Goal: Information Seeking & Learning: Learn about a topic

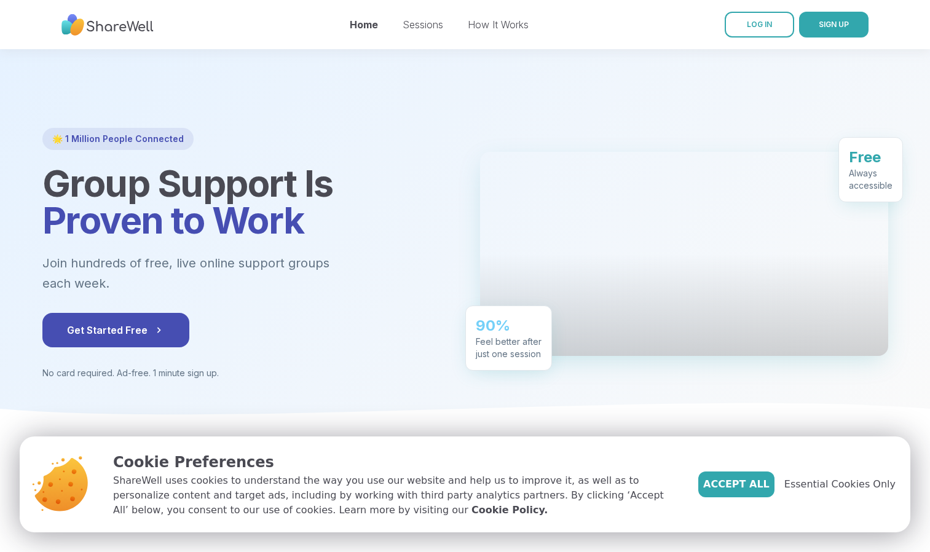
click at [764, 489] on span "Accept All" at bounding box center [736, 484] width 66 height 15
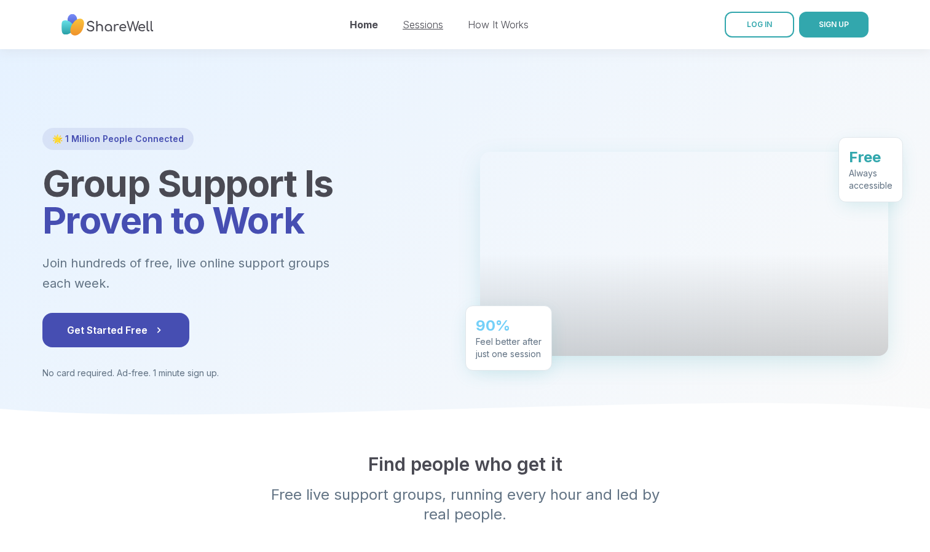
click at [416, 22] on link "Sessions" at bounding box center [423, 24] width 41 height 12
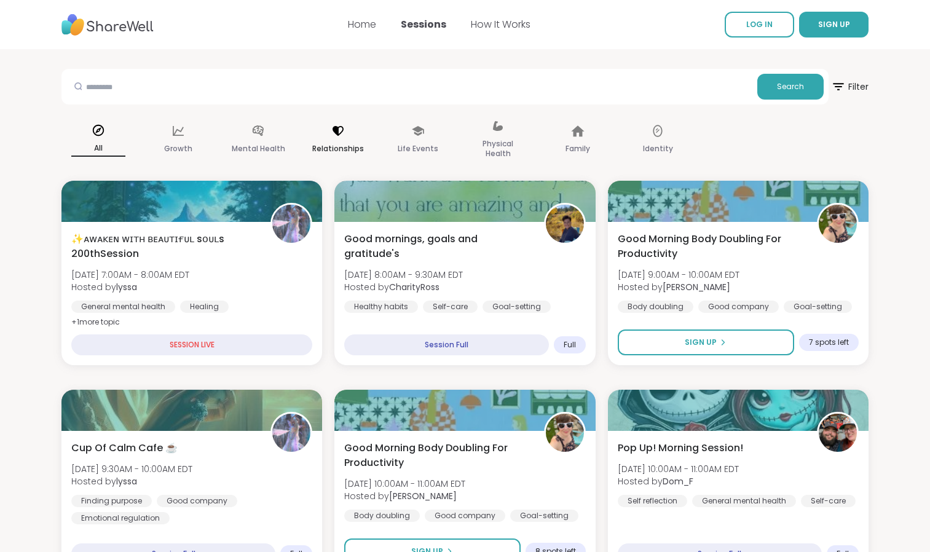
click at [338, 128] on icon at bounding box center [338, 131] width 11 height 10
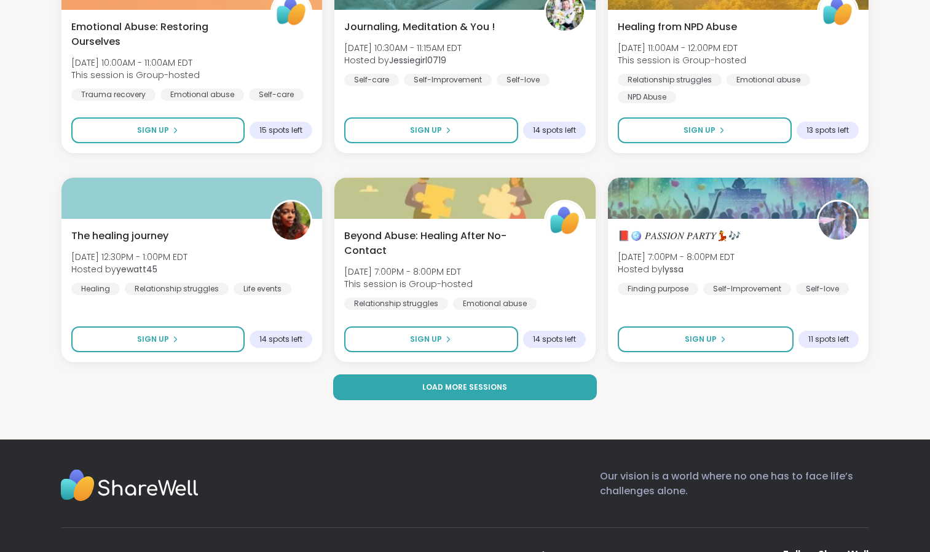
scroll to position [2345, 0]
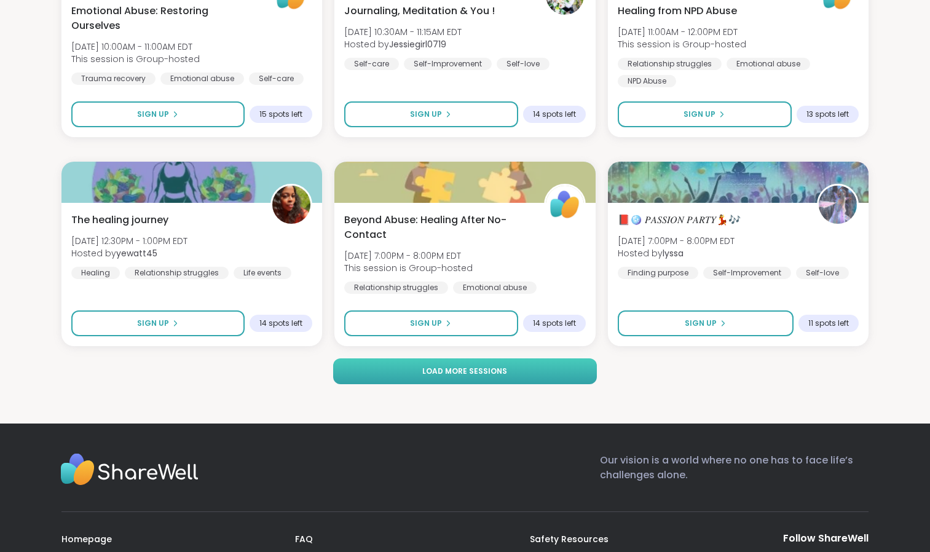
click at [532, 370] on button "Load more sessions" at bounding box center [465, 371] width 264 height 26
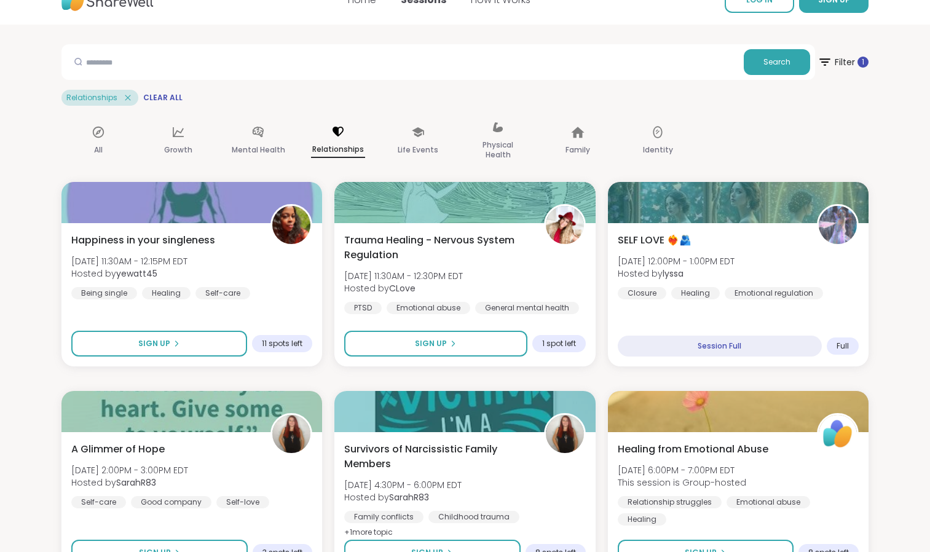
scroll to position [0, 0]
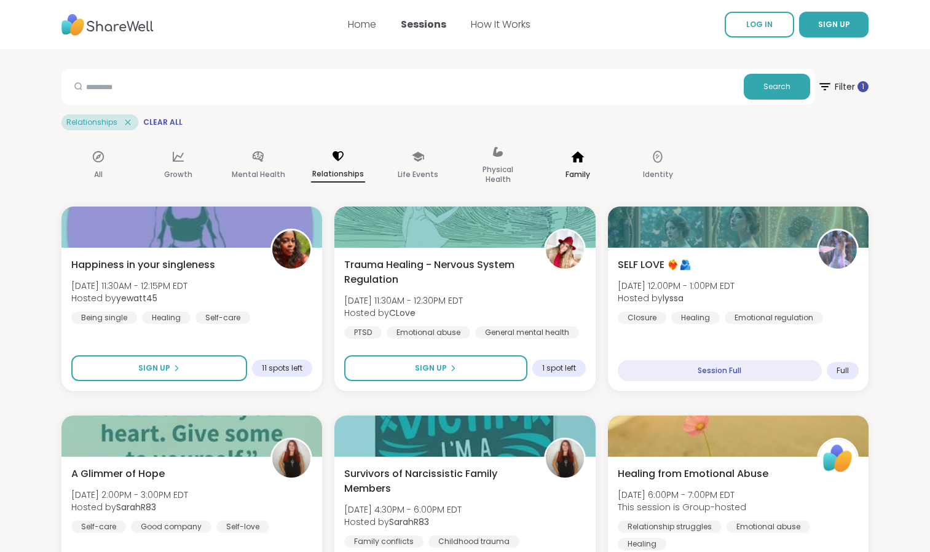
click at [576, 159] on icon at bounding box center [577, 156] width 13 height 11
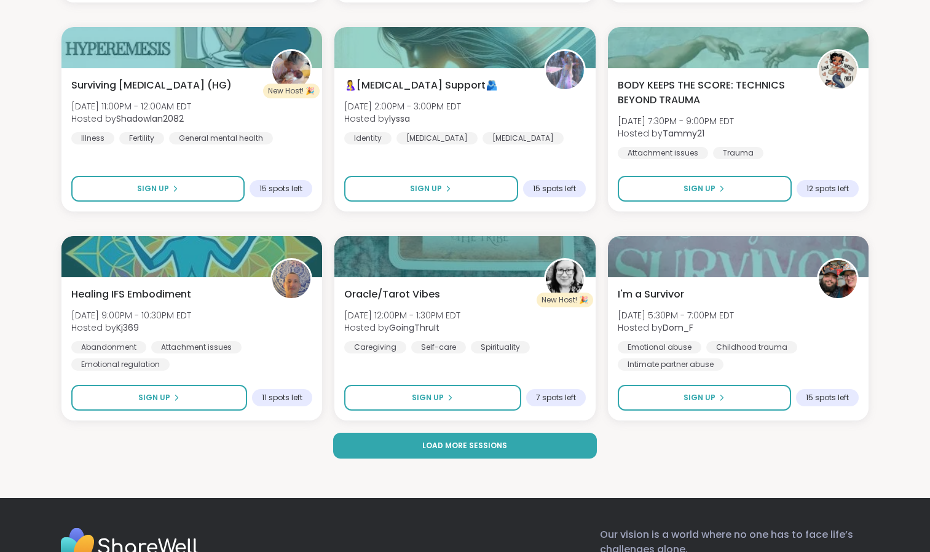
scroll to position [2295, 0]
